Goal: Task Accomplishment & Management: Manage account settings

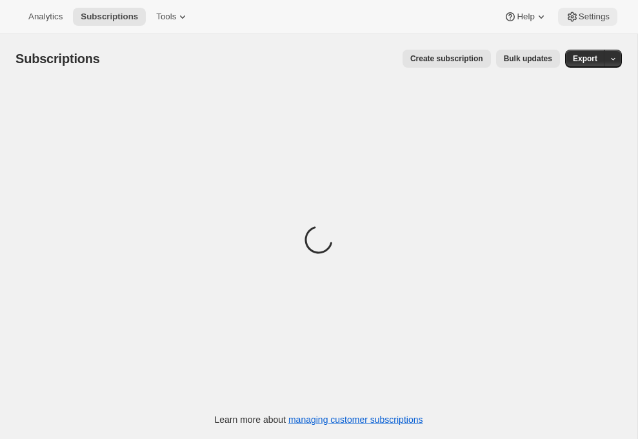
click at [594, 15] on span "Settings" at bounding box center [594, 17] width 31 height 10
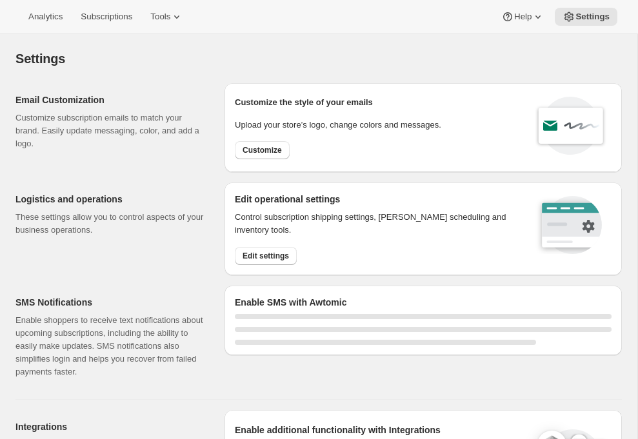
select select "22:00"
select select "09:00"
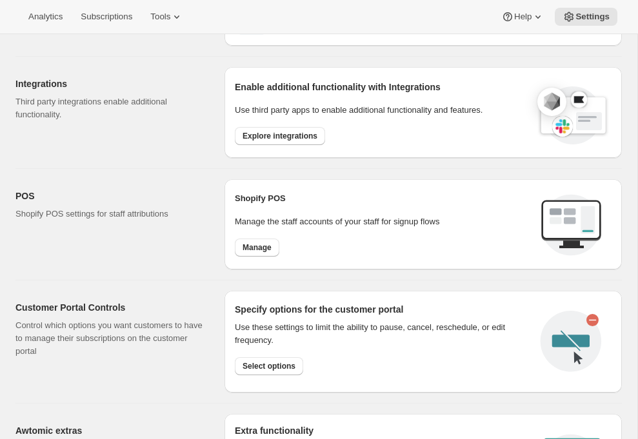
scroll to position [528, 0]
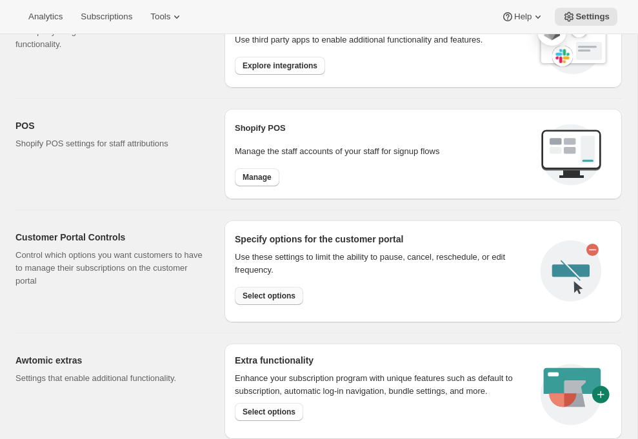
click at [248, 300] on span "Select options" at bounding box center [269, 296] width 53 height 10
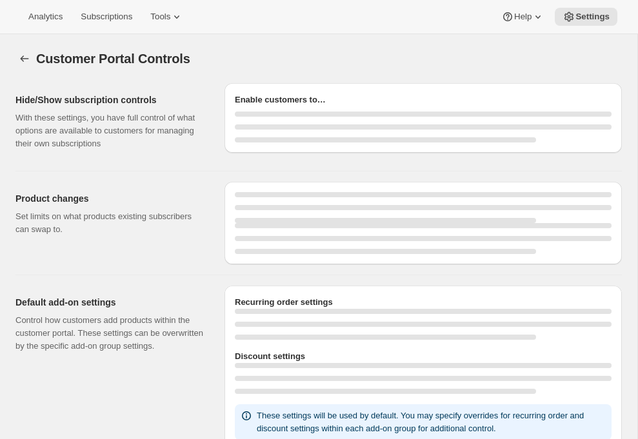
select select "INTERVAL"
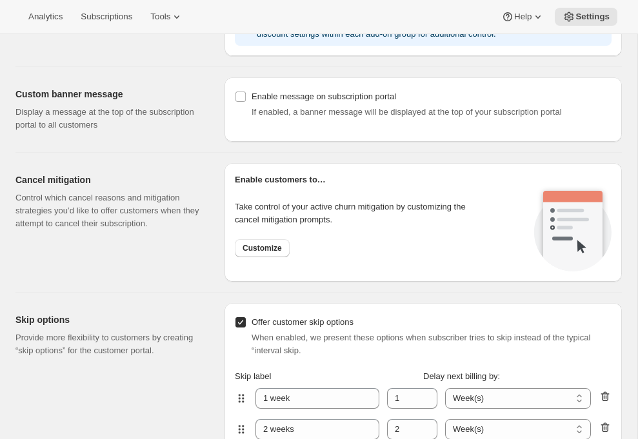
scroll to position [882, 0]
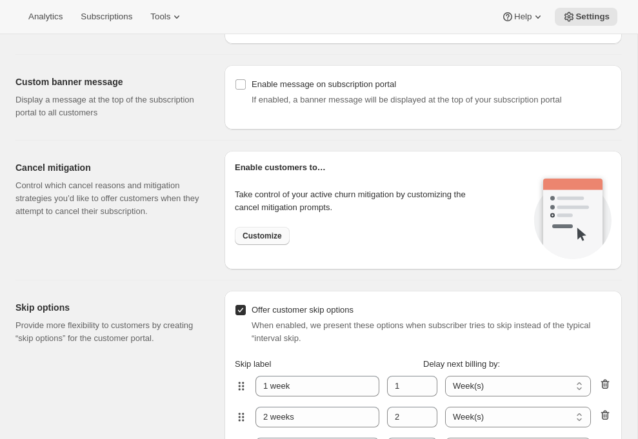
click at [275, 243] on button "Customize" at bounding box center [262, 236] width 55 height 18
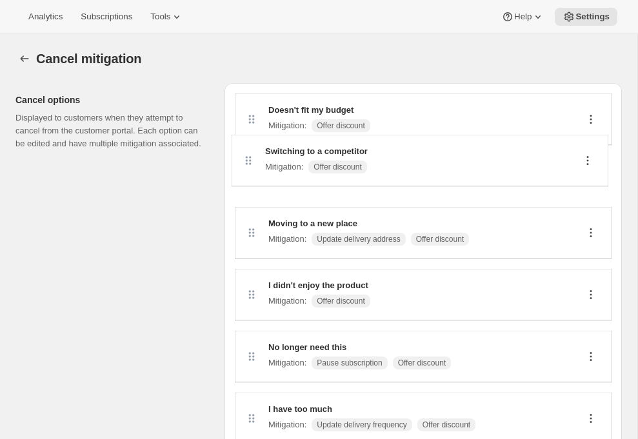
drag, startPoint x: 252, startPoint y: 119, endPoint x: 248, endPoint y: 166, distance: 47.9
click at [248, 166] on div "Switching to a competitor Mitigation : Offer discount Doesn't fit my budget Mit…" at bounding box center [423, 336] width 377 height 485
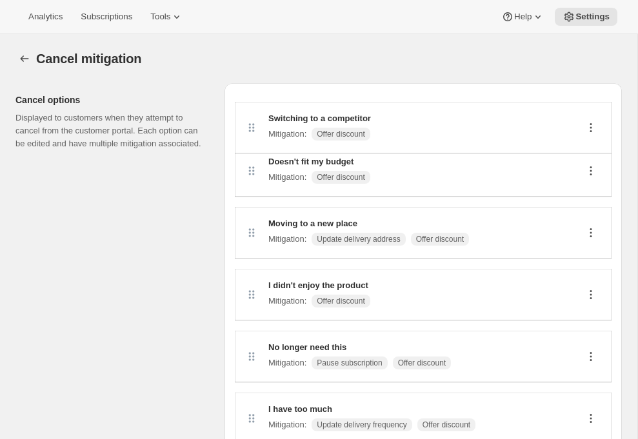
drag, startPoint x: 249, startPoint y: 184, endPoint x: 249, endPoint y: 117, distance: 67.1
click at [249, 115] on div "Doesn't fit my budget Mitigation : Offer discount Switching to a competitor Mit…" at bounding box center [423, 336] width 377 height 485
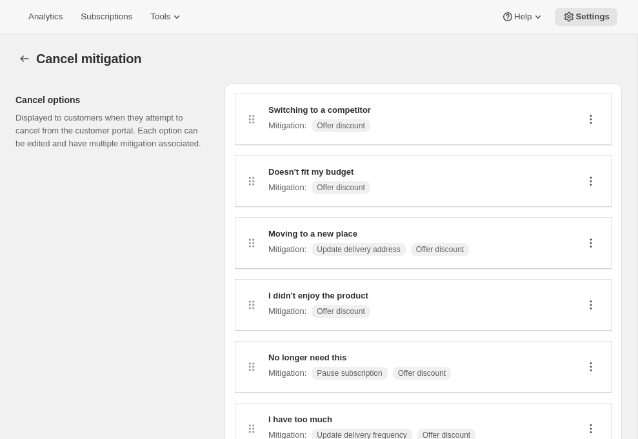
click at [593, 121] on icon at bounding box center [591, 119] width 13 height 13
click at [585, 146] on span "Edit" at bounding box center [585, 144] width 14 height 10
select select "showDiscount"
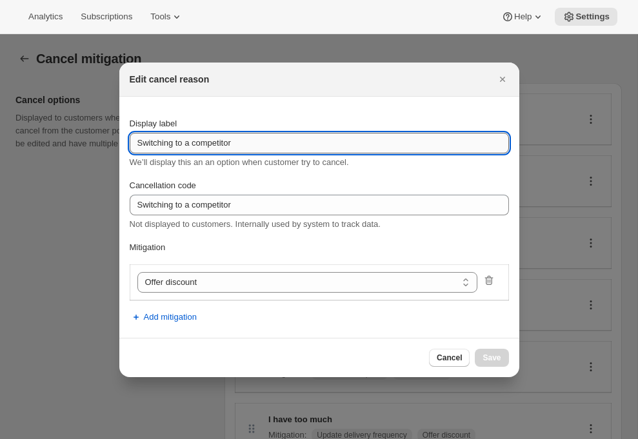
click at [288, 139] on input "Switching to a competitor" at bounding box center [319, 143] width 379 height 21
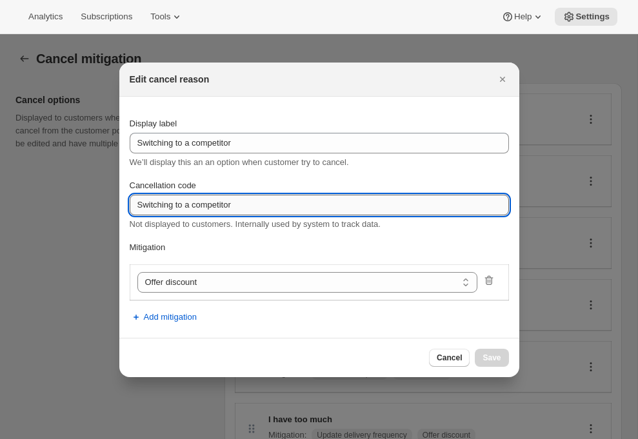
click at [241, 205] on input "Switching to a competitor" at bounding box center [319, 205] width 379 height 21
click at [161, 318] on span "Add mitigation" at bounding box center [170, 317] width 53 height 13
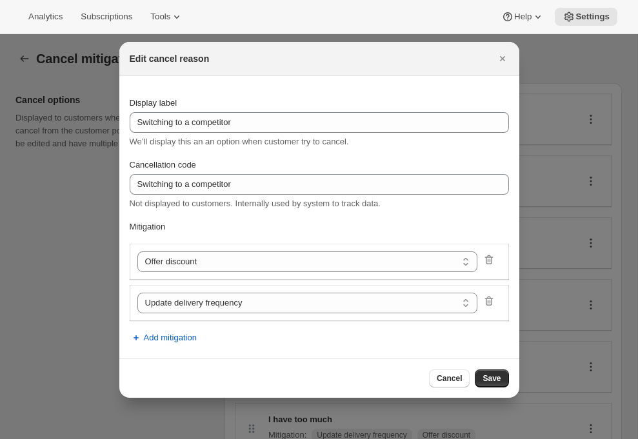
click at [170, 349] on section "Display label Switching to a competitor We’ll display this an an option when cu…" at bounding box center [319, 217] width 400 height 283
click at [175, 342] on span "Add mitigation" at bounding box center [170, 338] width 53 height 13
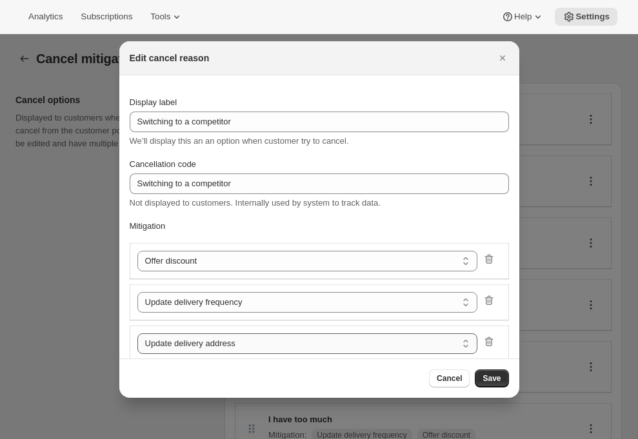
click at [221, 343] on select "Update delivery address Pause subscription Skip next order Reschedule next order" at bounding box center [307, 344] width 341 height 21
select select "skip"
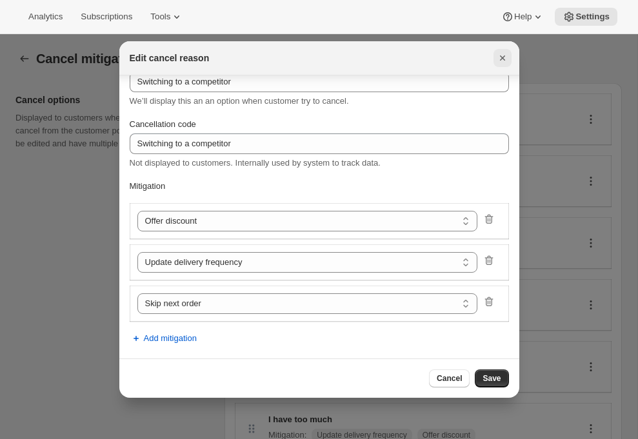
click at [503, 60] on icon "Close" at bounding box center [502, 58] width 13 height 13
select select "updateAddress"
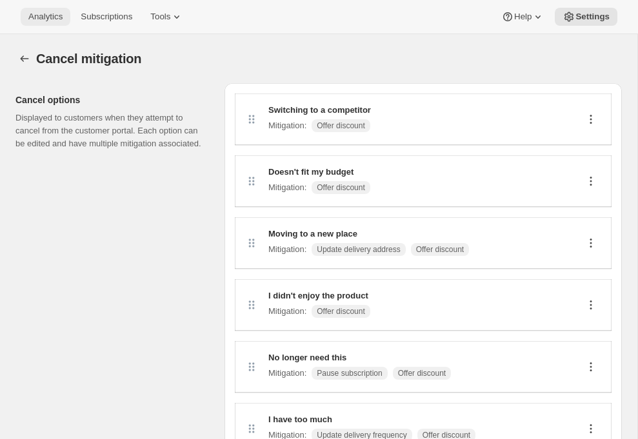
click at [43, 17] on span "Analytics" at bounding box center [45, 17] width 34 height 10
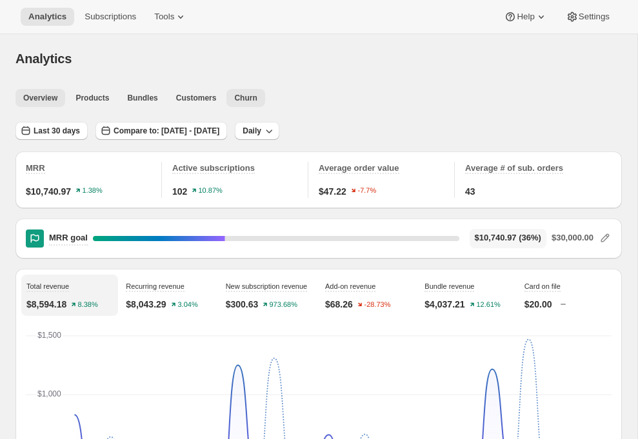
click at [248, 100] on span "Churn" at bounding box center [245, 98] width 23 height 10
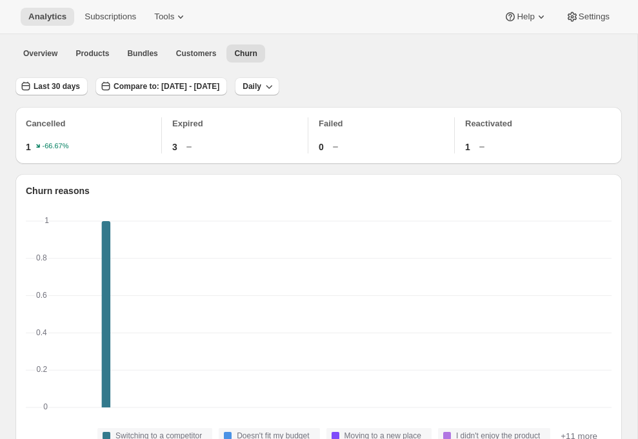
scroll to position [48, 0]
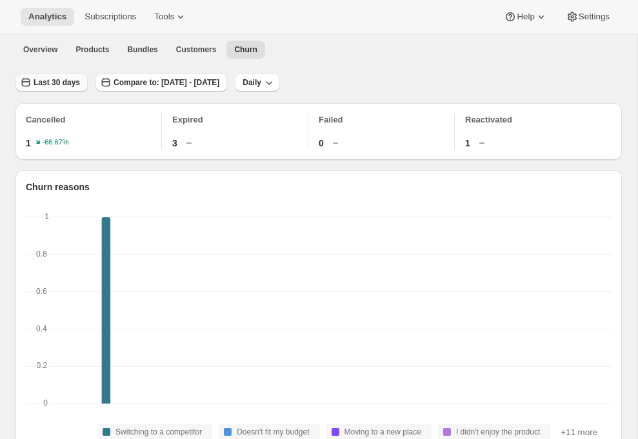
click at [67, 83] on span "Last 30 days" at bounding box center [57, 82] width 46 height 10
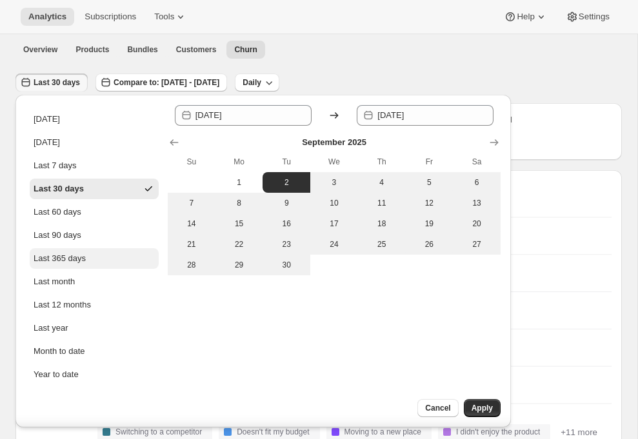
click at [59, 253] on div "Last 365 days" at bounding box center [60, 258] width 52 height 13
type input "2024-10-02"
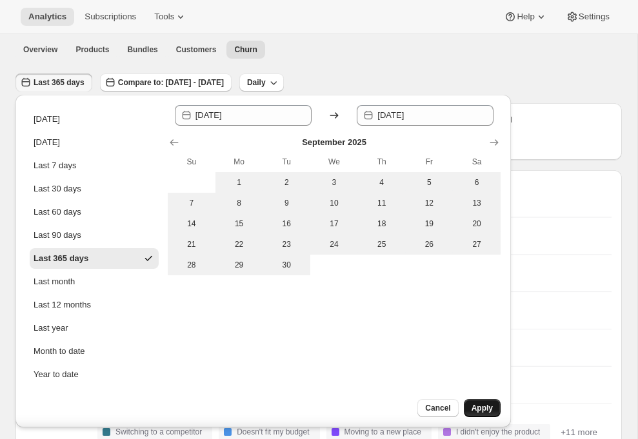
click at [488, 414] on button "Apply" at bounding box center [482, 408] width 37 height 18
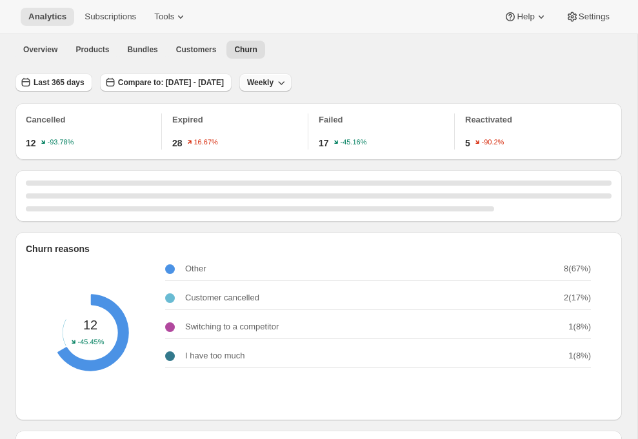
click at [274, 85] on span "Weekly" at bounding box center [260, 82] width 26 height 10
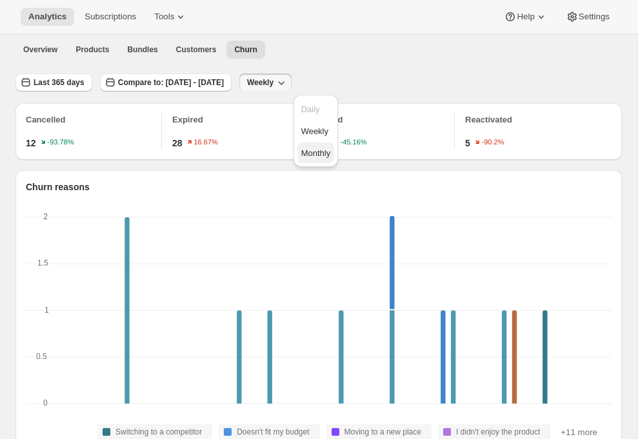
click at [317, 152] on span "Monthly" at bounding box center [316, 153] width 30 height 10
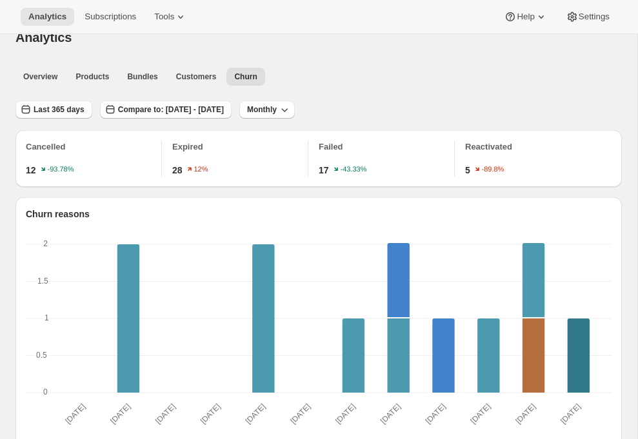
scroll to position [0, 0]
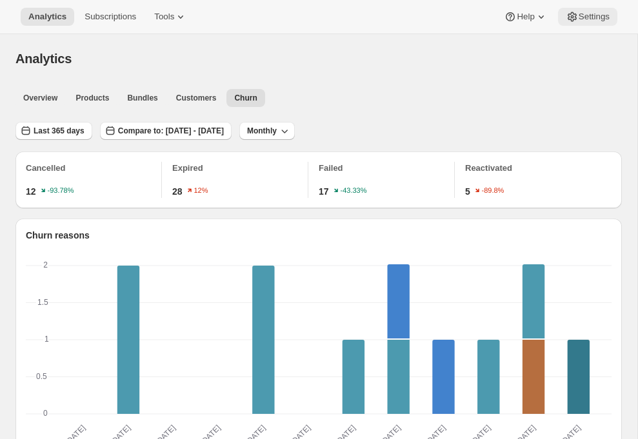
click at [587, 18] on span "Settings" at bounding box center [594, 17] width 31 height 10
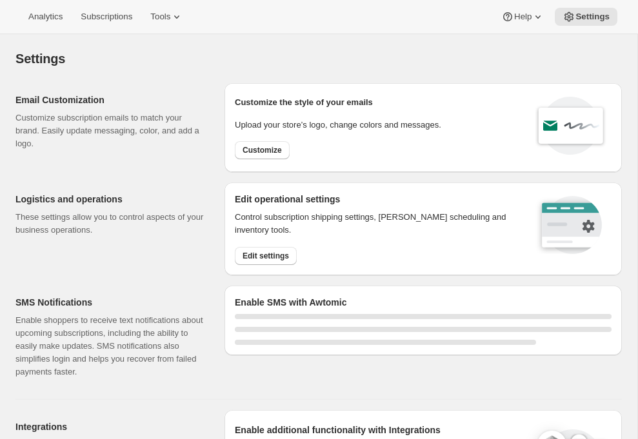
select select "22:00"
select select "09:00"
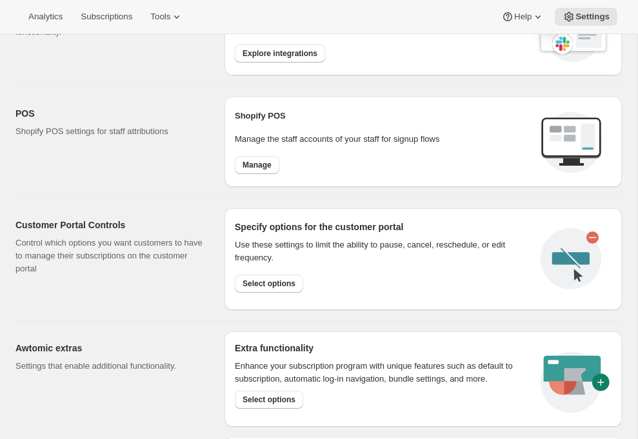
scroll to position [566, 0]
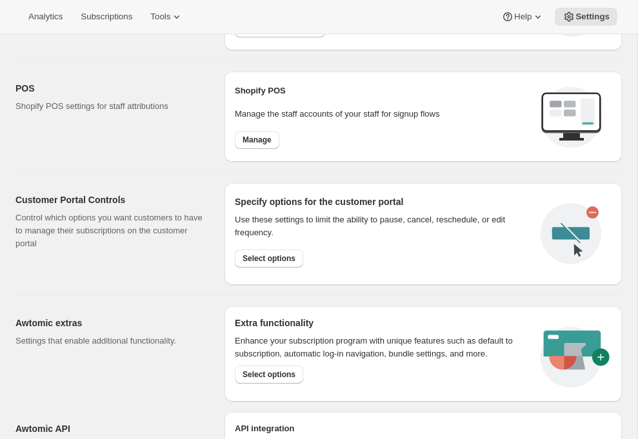
click at [254, 266] on div "Use these settings to limit the ability to pause, cancel, reschedule, or edit f…" at bounding box center [382, 240] width 295 height 65
click at [258, 259] on span "Select options" at bounding box center [269, 259] width 53 height 10
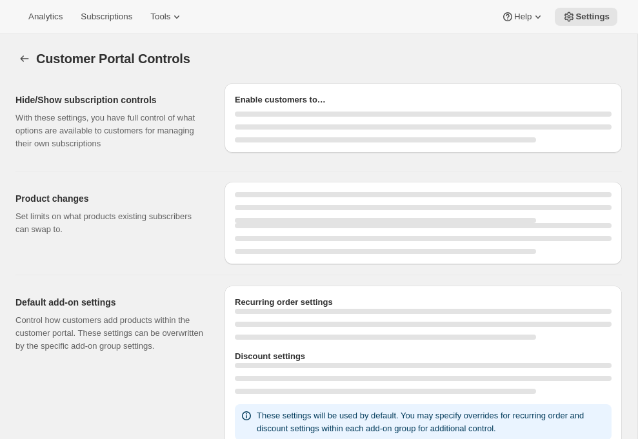
select select "INTERVAL"
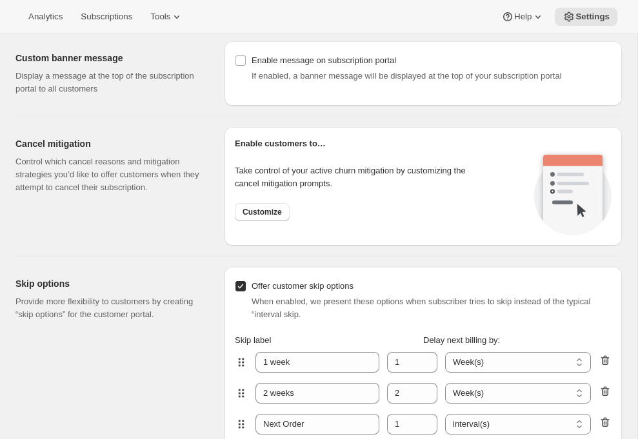
scroll to position [936, 0]
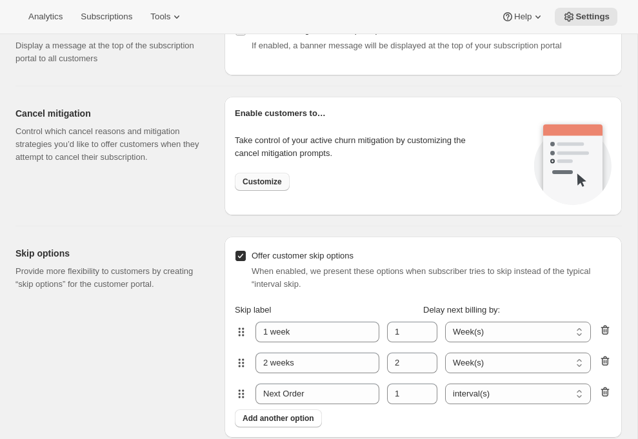
click at [275, 188] on button "Customize" at bounding box center [262, 182] width 55 height 18
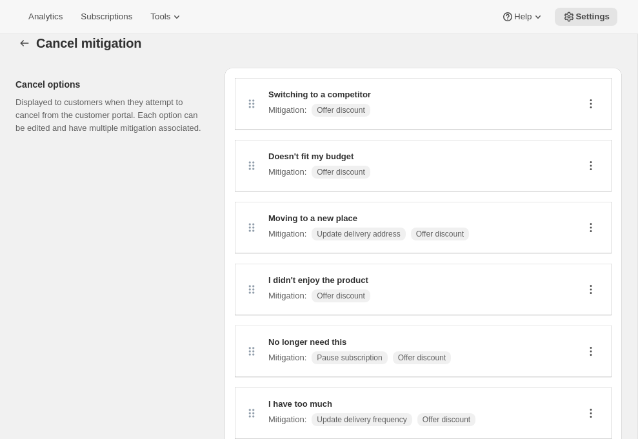
scroll to position [1, 0]
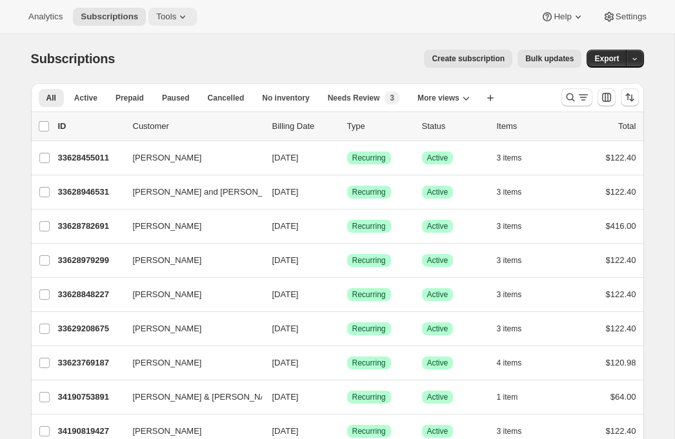
click at [189, 13] on icon at bounding box center [182, 16] width 13 height 13
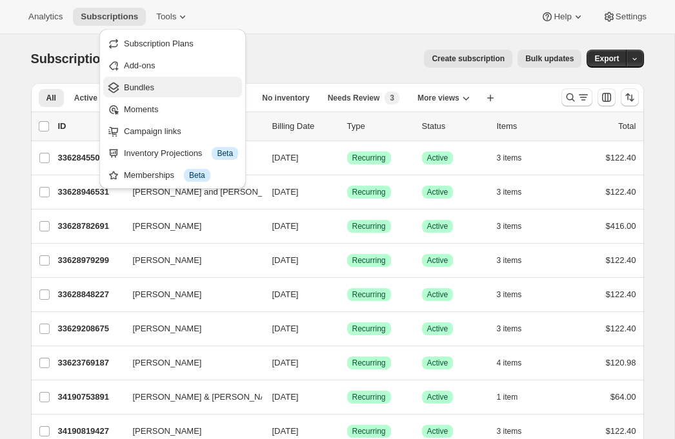
click at [179, 90] on span "Bundles" at bounding box center [181, 87] width 114 height 13
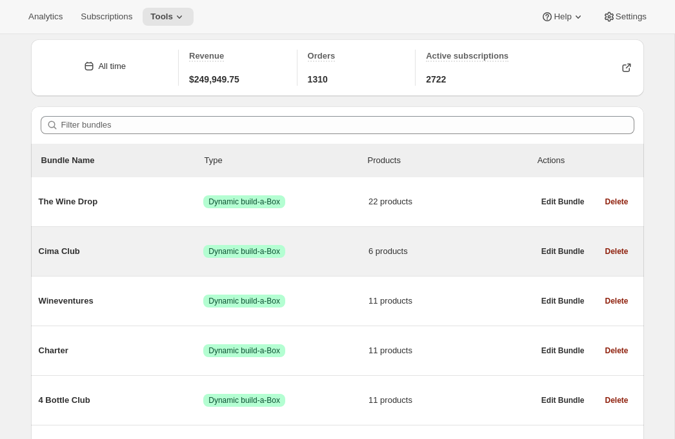
scroll to position [59, 0]
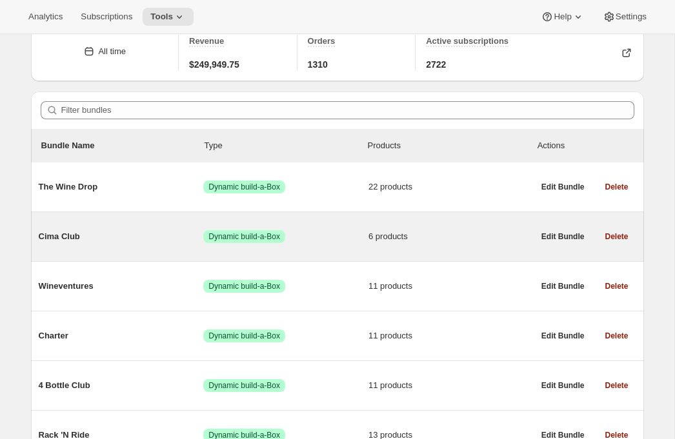
click at [137, 233] on span "Cima Club" at bounding box center [121, 236] width 165 height 13
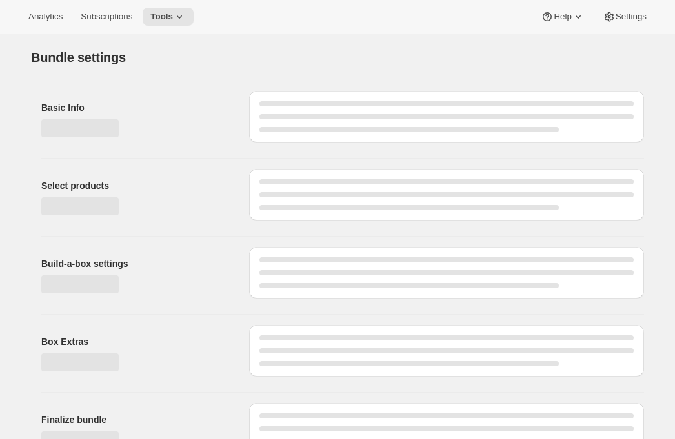
type input "Cima Club"
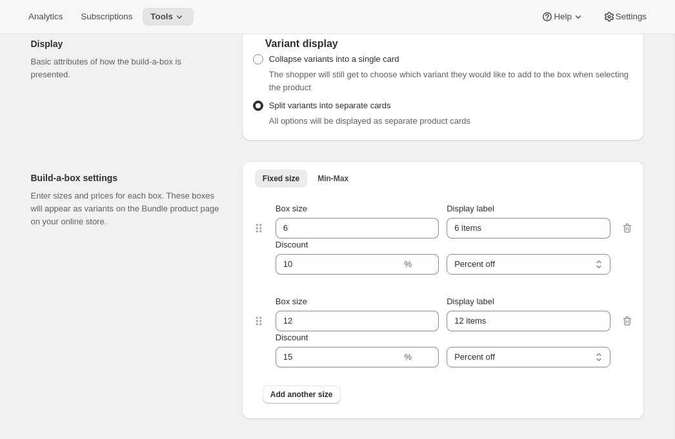
scroll to position [761, 0]
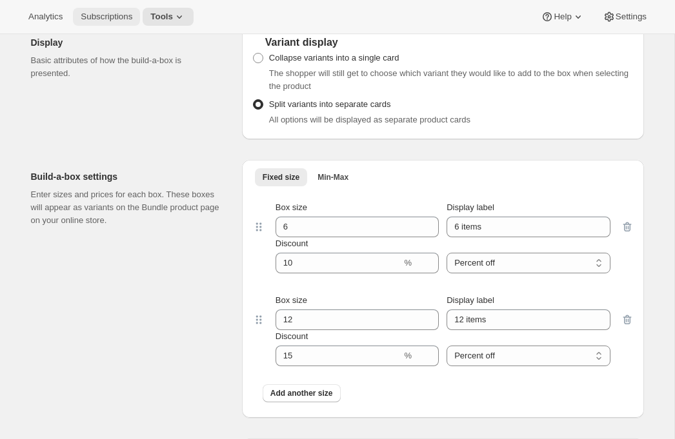
click at [106, 25] on button "Subscriptions" at bounding box center [106, 17] width 67 height 18
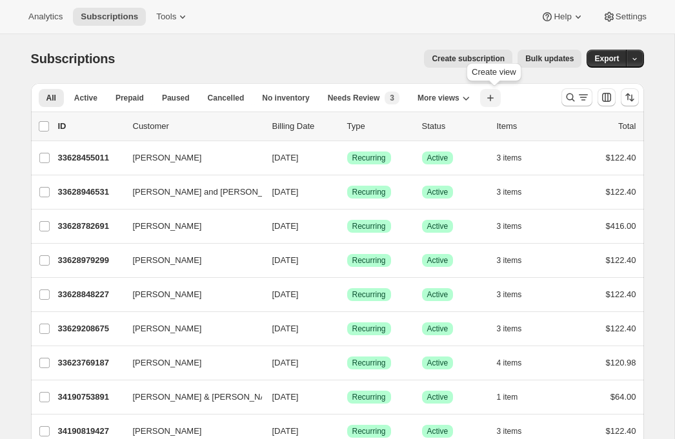
click at [490, 95] on icon "button" at bounding box center [490, 98] width 13 height 13
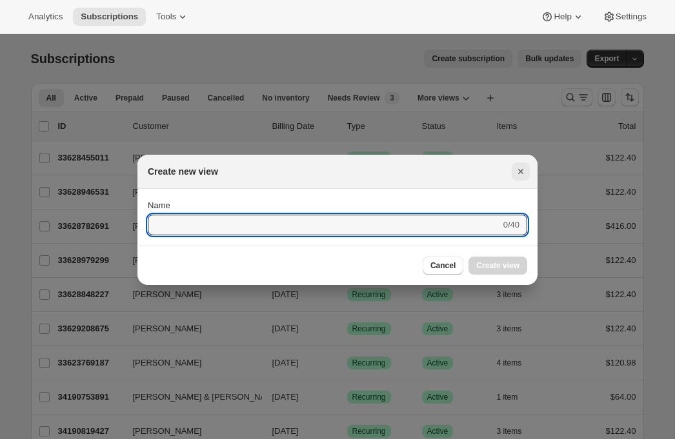
click at [522, 166] on icon "Close" at bounding box center [520, 171] width 13 height 13
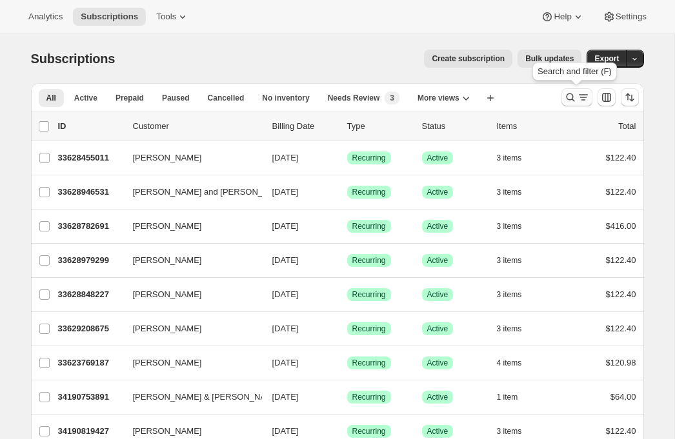
click at [568, 97] on icon "Search and filter results" at bounding box center [570, 97] width 13 height 13
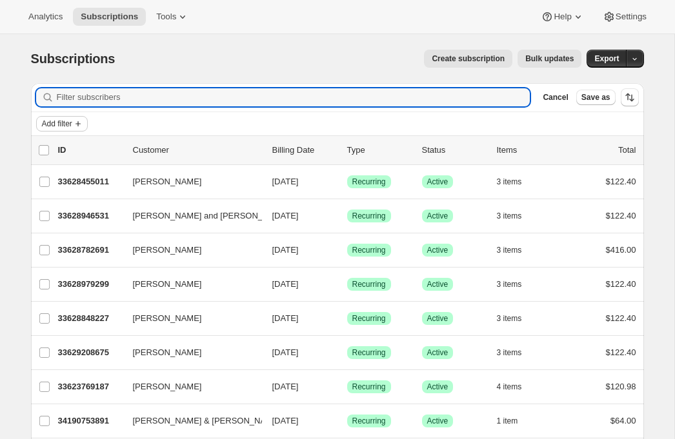
click at [53, 122] on span "Add filter" at bounding box center [57, 124] width 30 height 10
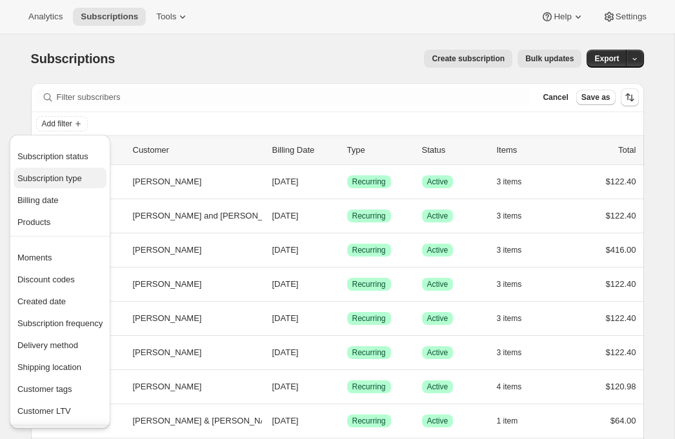
click at [60, 180] on span "Subscription type" at bounding box center [49, 179] width 65 height 10
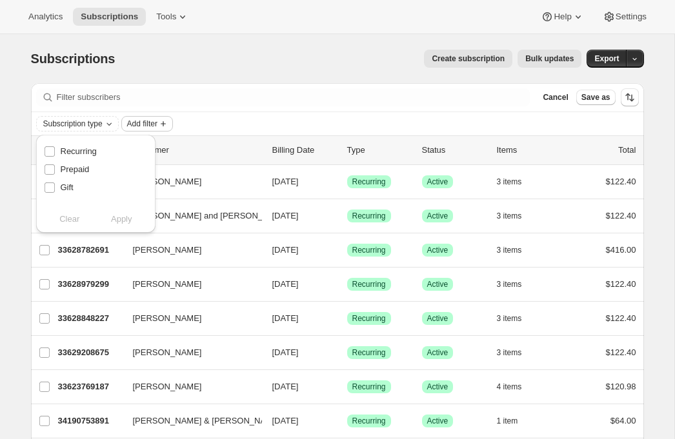
click at [148, 130] on button "Add filter" at bounding box center [147, 123] width 52 height 15
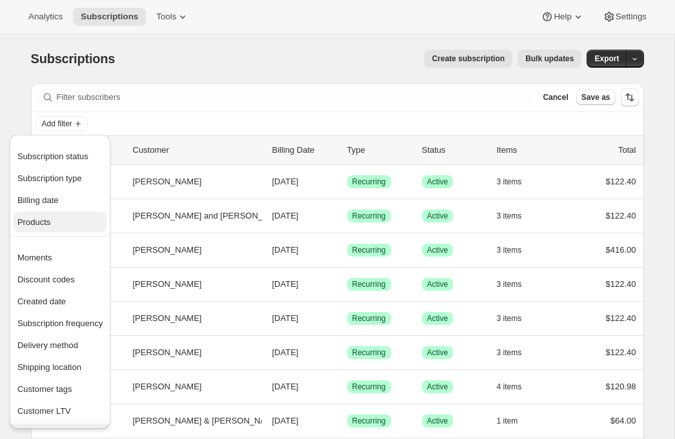
click at [48, 227] on span "Products" at bounding box center [59, 222] width 85 height 13
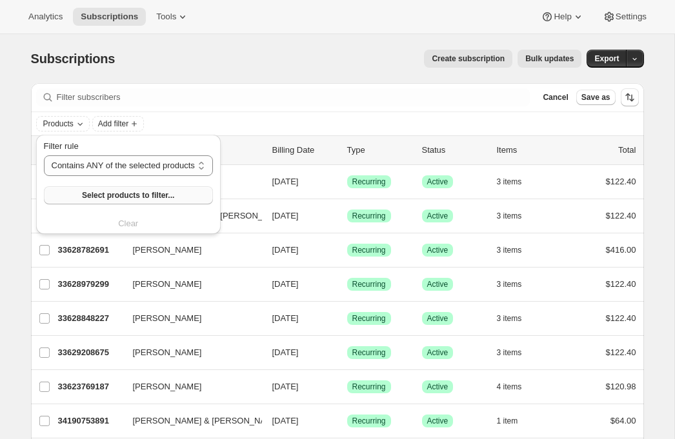
click at [109, 198] on span "Select products to filter..." at bounding box center [128, 195] width 92 height 10
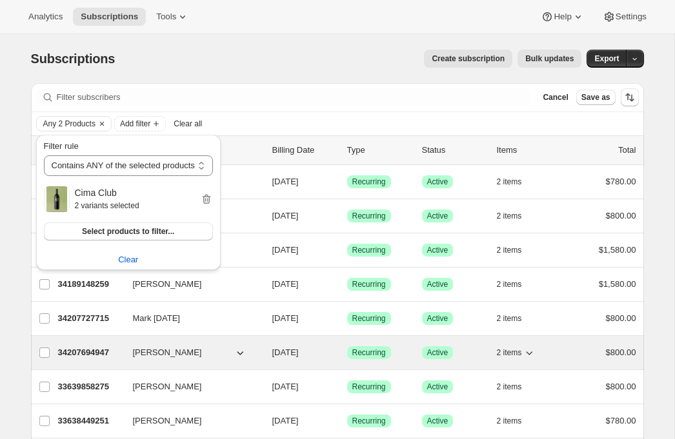
click at [95, 348] on p "34207694947" at bounding box center [90, 352] width 65 height 13
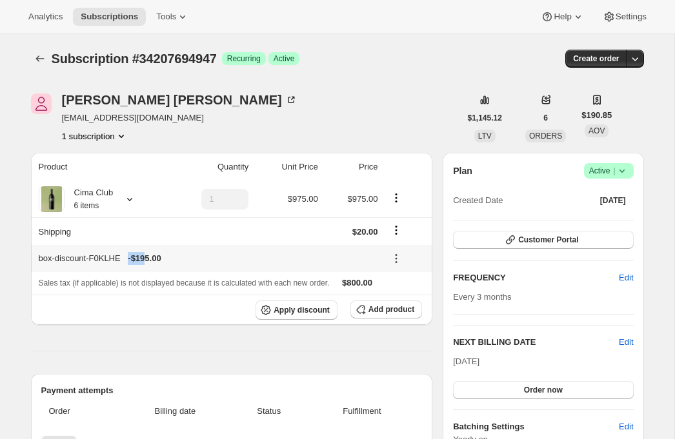
drag, startPoint x: 172, startPoint y: 261, endPoint x: 152, endPoint y: 260, distance: 20.0
click at [152, 260] on div "box-discount-F0KLHE - $195.00" at bounding box center [208, 258] width 339 height 13
click at [139, 271] on th "Sales tax (if applicable) is not displayed because it is calculated with each n…" at bounding box center [232, 283] width 402 height 24
drag, startPoint x: 143, startPoint y: 260, endPoint x: 172, endPoint y: 260, distance: 29.0
click at [172, 260] on div "box-discount-F0KLHE - $195.00" at bounding box center [208, 258] width 339 height 13
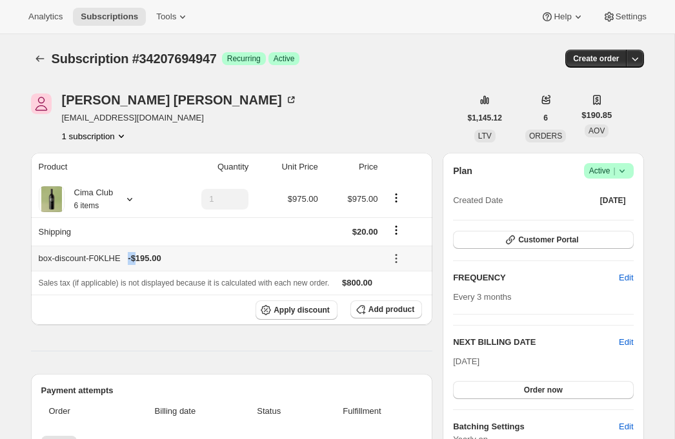
copy div "- $"
click at [161, 259] on span "- $195.00" at bounding box center [144, 258] width 33 height 13
drag, startPoint x: 179, startPoint y: 259, endPoint x: 148, endPoint y: 259, distance: 30.3
click at [148, 259] on div "box-discount-F0KLHE - $195.00" at bounding box center [208, 258] width 339 height 13
click at [148, 259] on span "- $195.00" at bounding box center [144, 258] width 33 height 13
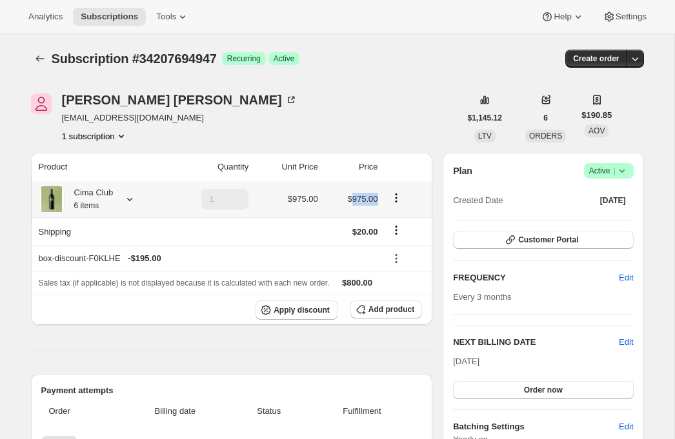
drag, startPoint x: 353, startPoint y: 202, endPoint x: 377, endPoint y: 200, distance: 24.6
click at [377, 200] on span "$975.00" at bounding box center [363, 199] width 30 height 10
copy span "975.00"
click at [169, 15] on span "Tools" at bounding box center [166, 17] width 20 height 10
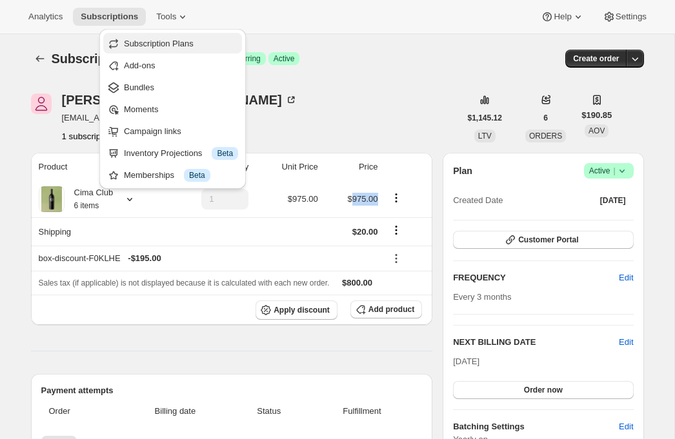
click at [171, 35] on button "Subscription Plans" at bounding box center [172, 43] width 139 height 21
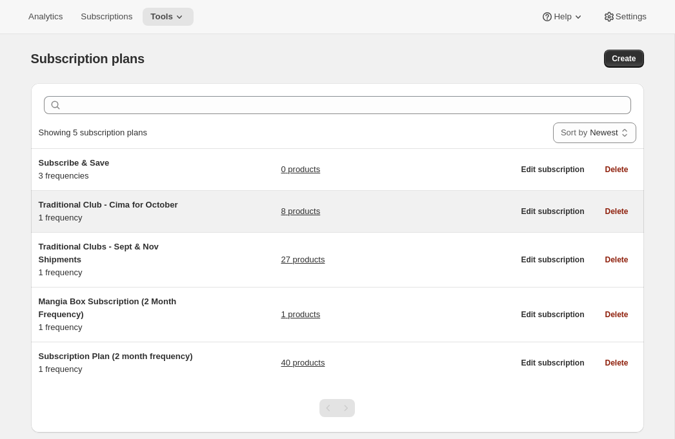
click at [77, 200] on span "Traditional Club - Cima for October" at bounding box center [108, 205] width 139 height 10
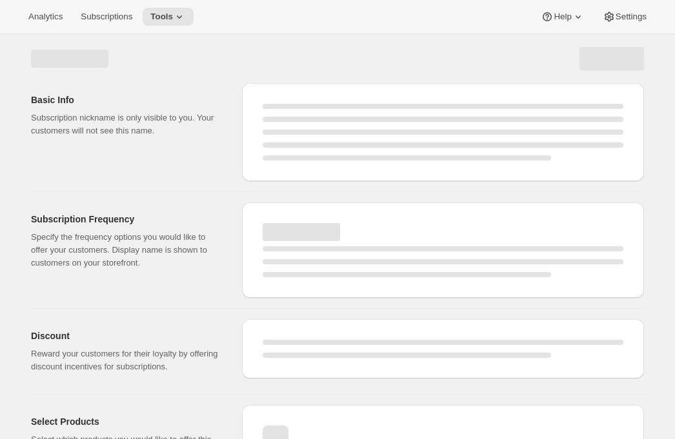
select select "WEEK"
select select "MONTH"
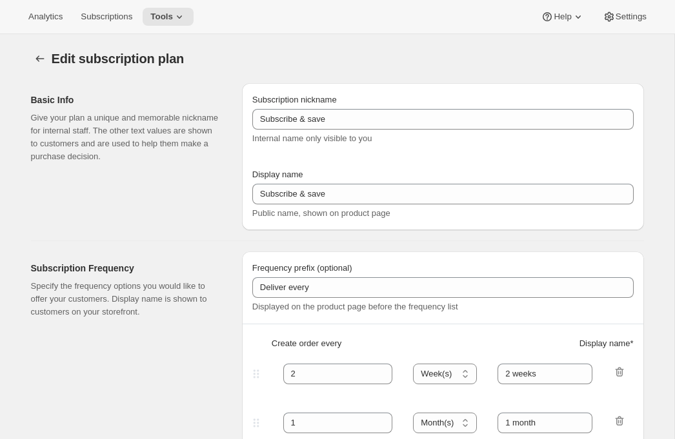
type input "Traditional Club - Cima for October"
type input "Join the Cima Club"
type input "3"
select select "MONTH"
type input "3 months"
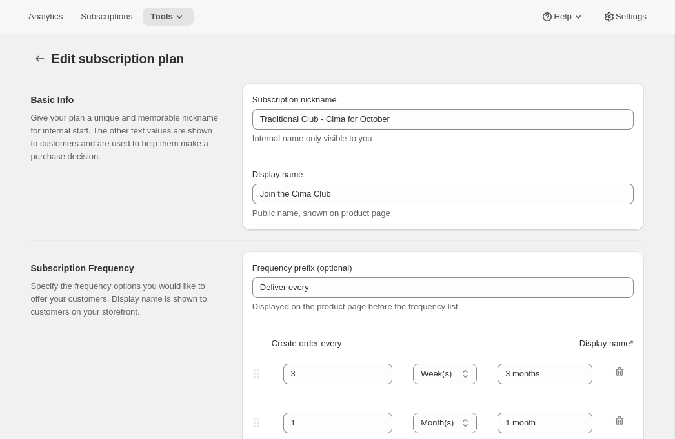
checkbox input "true"
select select "YEARDAY"
select select "10"
select select "15"
select select "2"
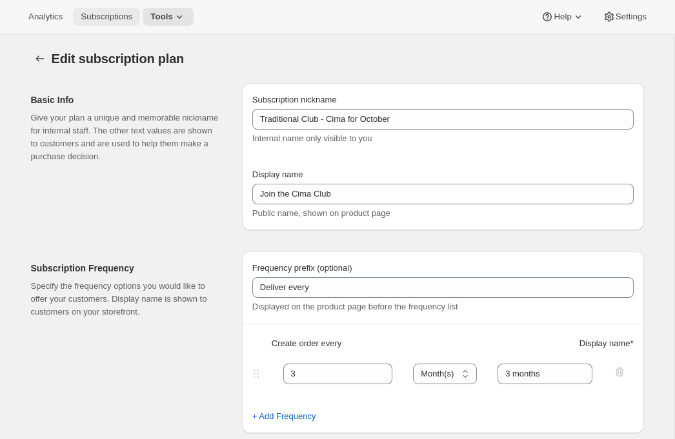
click at [88, 14] on span "Subscriptions" at bounding box center [107, 17] width 52 height 10
